Goal: Find specific page/section: Find specific page/section

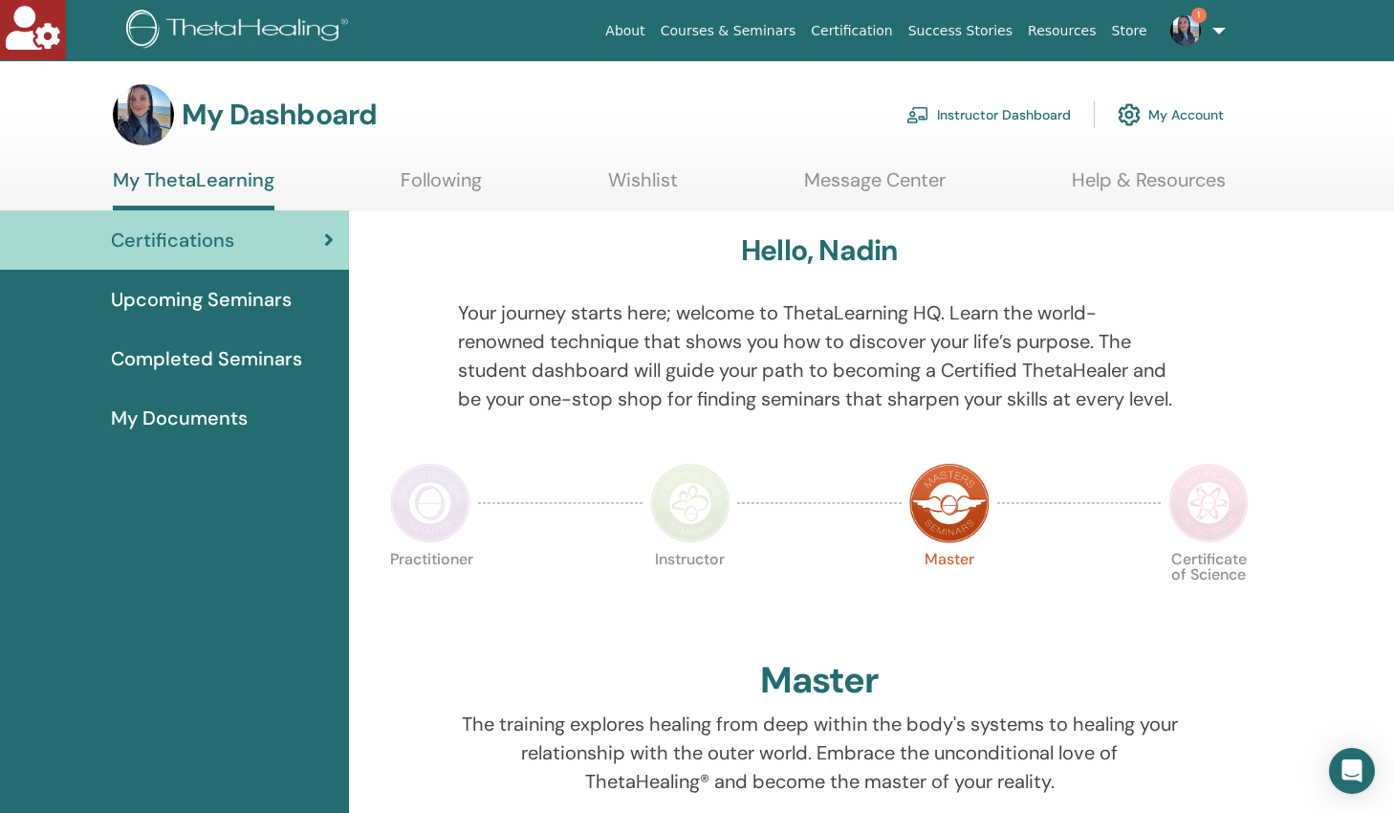
click at [139, 358] on span "Completed Seminars" at bounding box center [206, 358] width 191 height 29
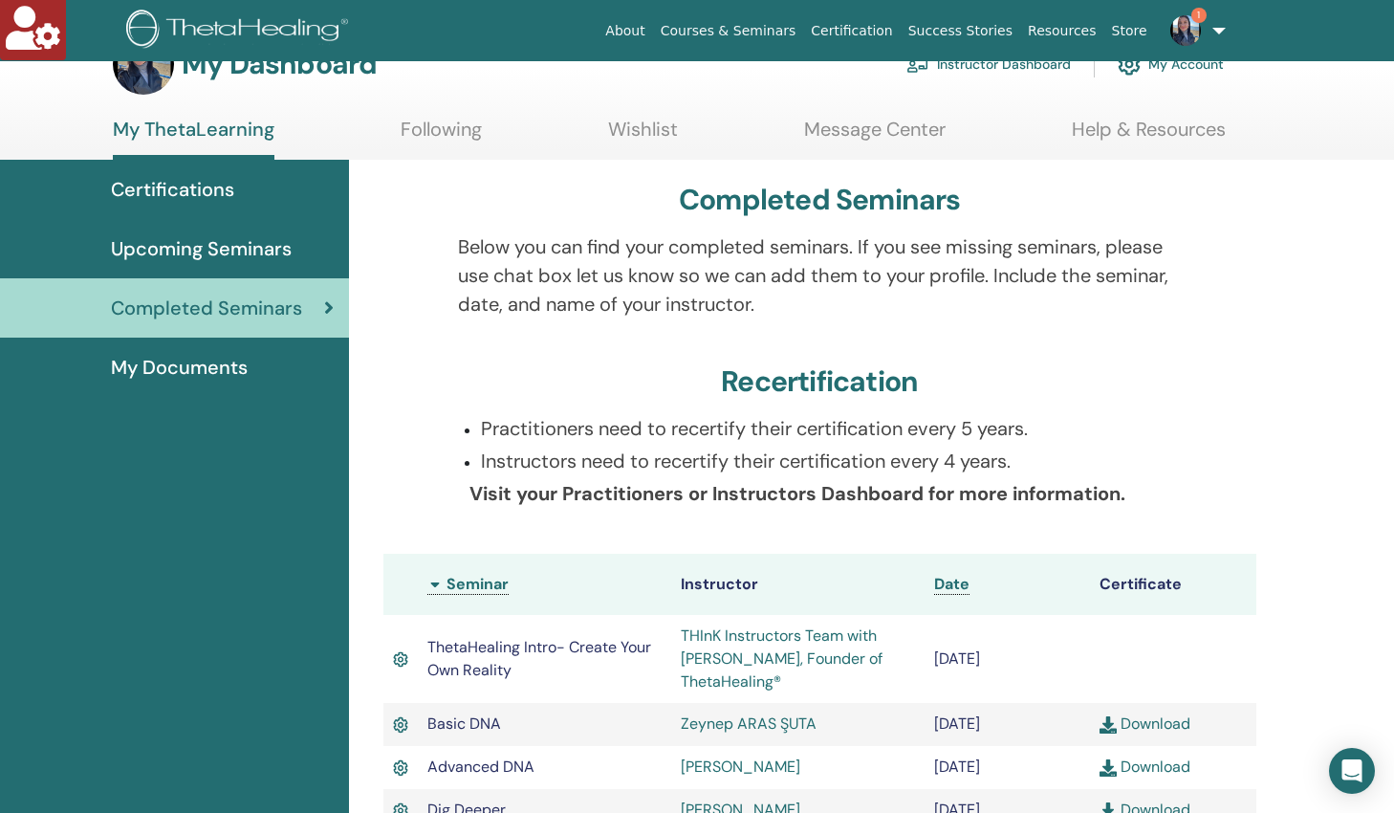
scroll to position [47, 0]
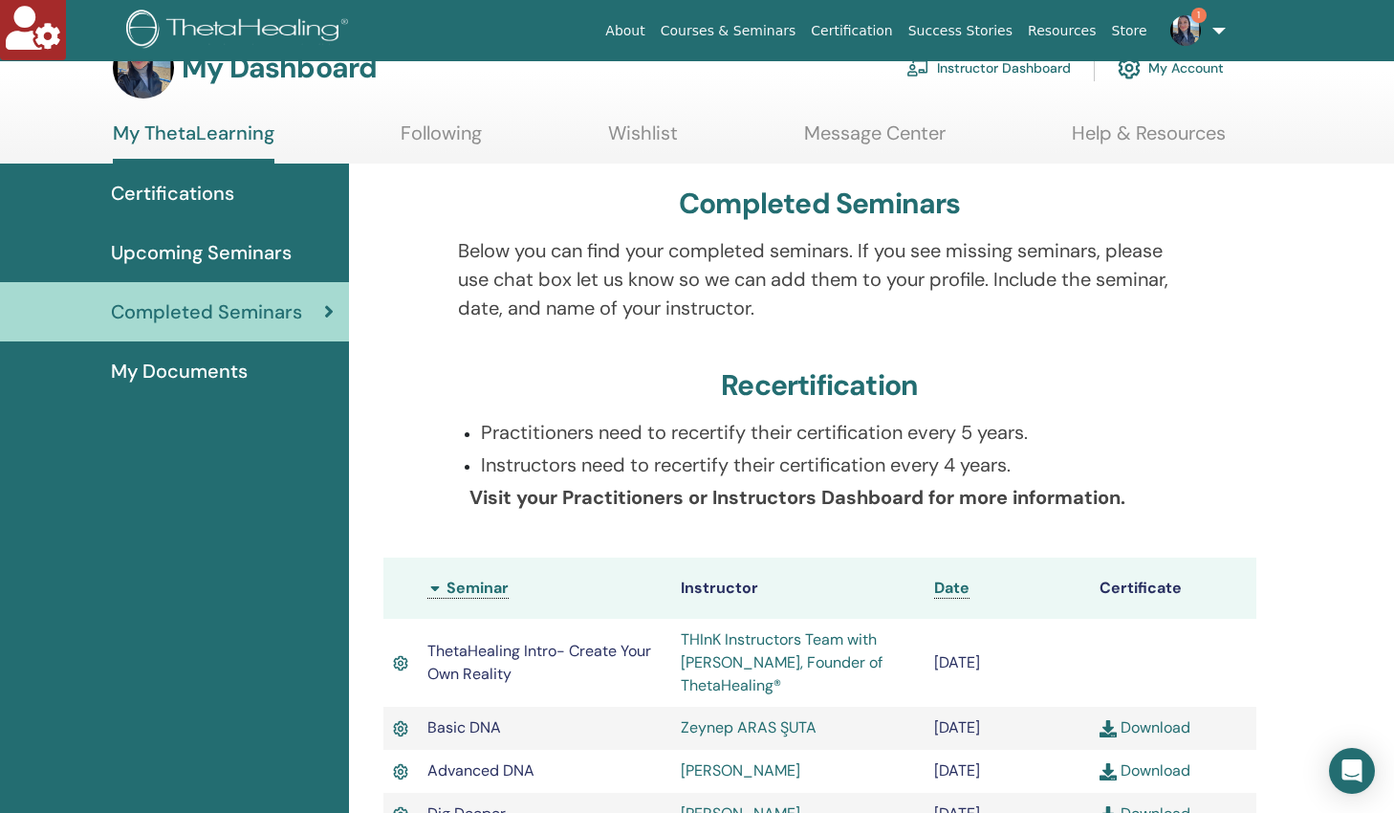
click at [189, 377] on span "My Documents" at bounding box center [179, 371] width 137 height 29
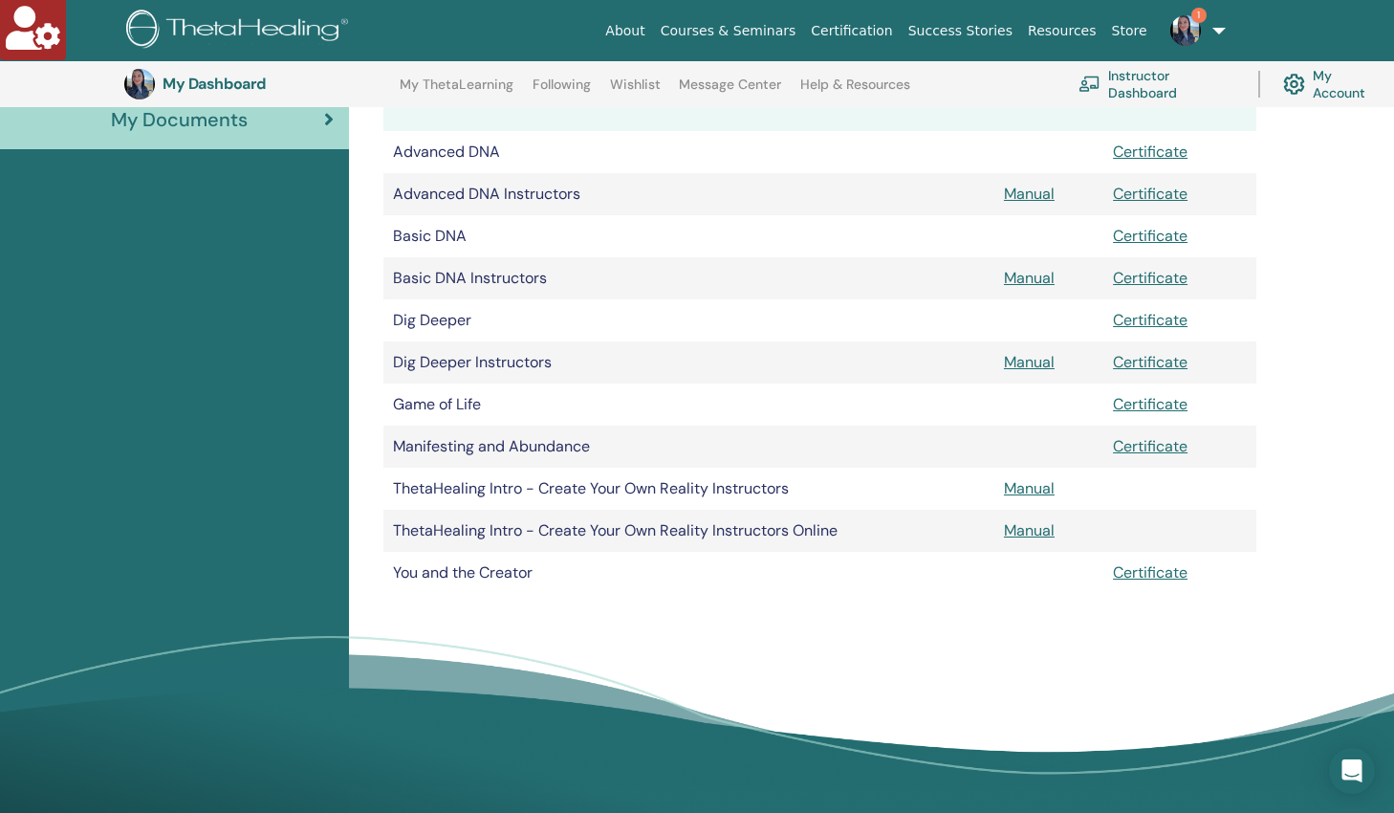
scroll to position [340, 0]
